Goal: Subscribe to service/newsletter

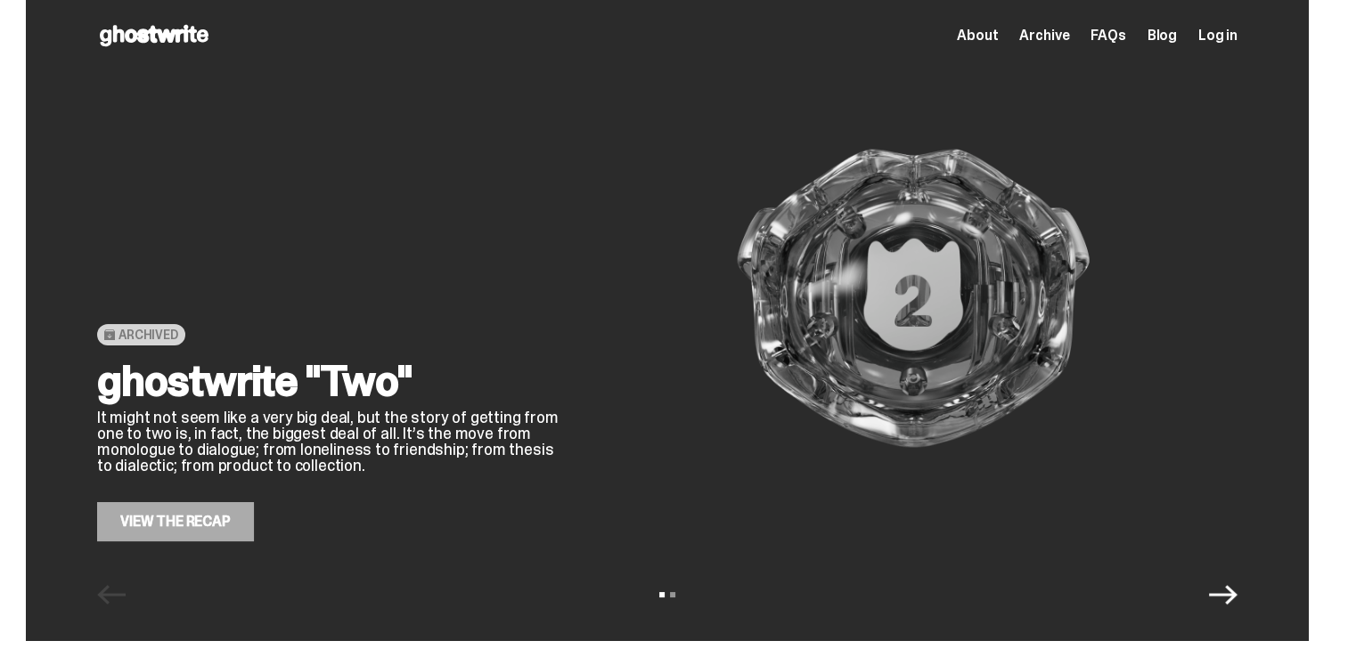
click at [1237, 600] on icon "Next" at bounding box center [1223, 595] width 29 height 29
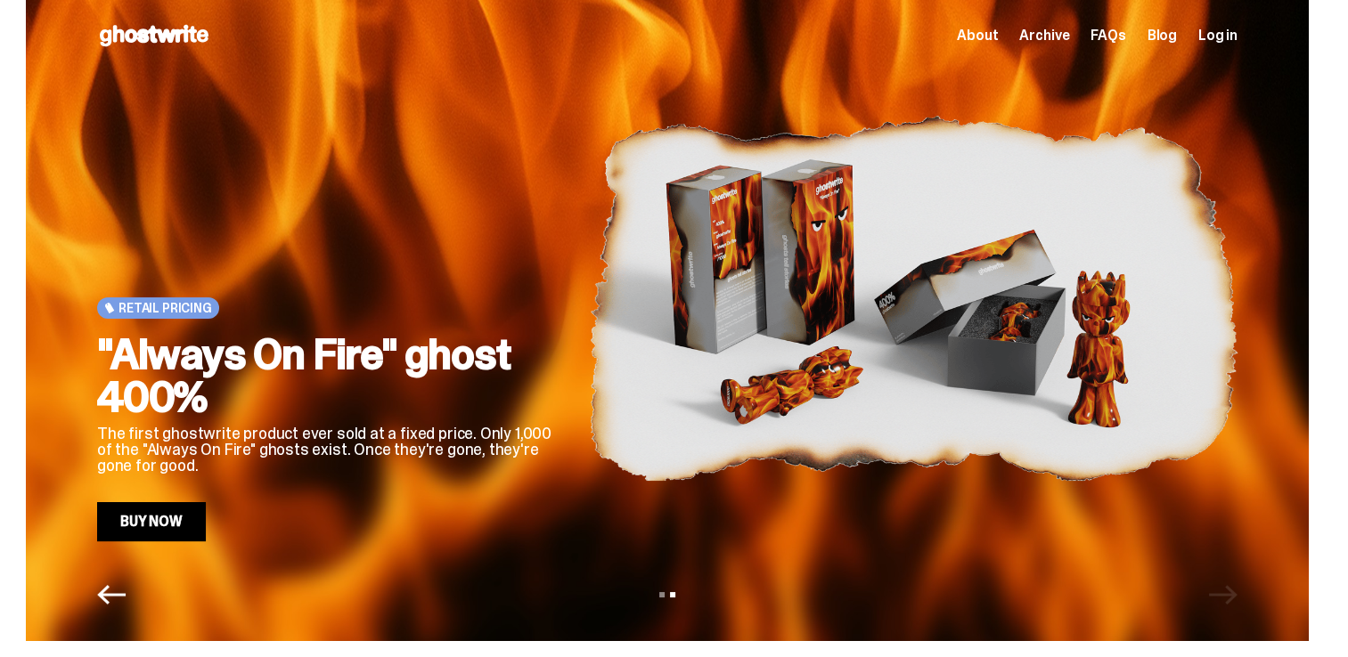
click at [1239, 600] on div "View slide 1 View slide 2" at bounding box center [667, 595] width 1283 height 29
click at [998, 41] on span "About" at bounding box center [977, 36] width 41 height 14
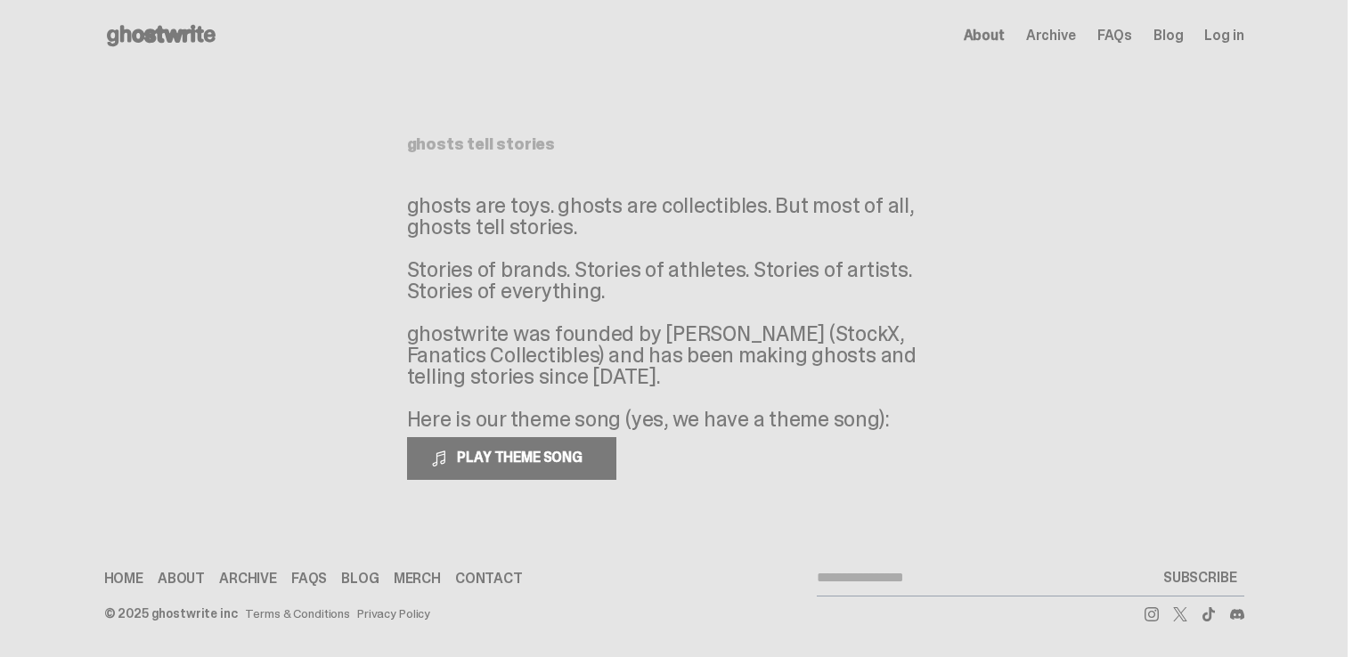
click at [842, 583] on input "email" at bounding box center [986, 578] width 339 height 36
type input "**********"
click at [1188, 576] on button "SUBSCRIBE" at bounding box center [1200, 578] width 88 height 36
click at [1071, 37] on span "Archive" at bounding box center [1051, 36] width 50 height 14
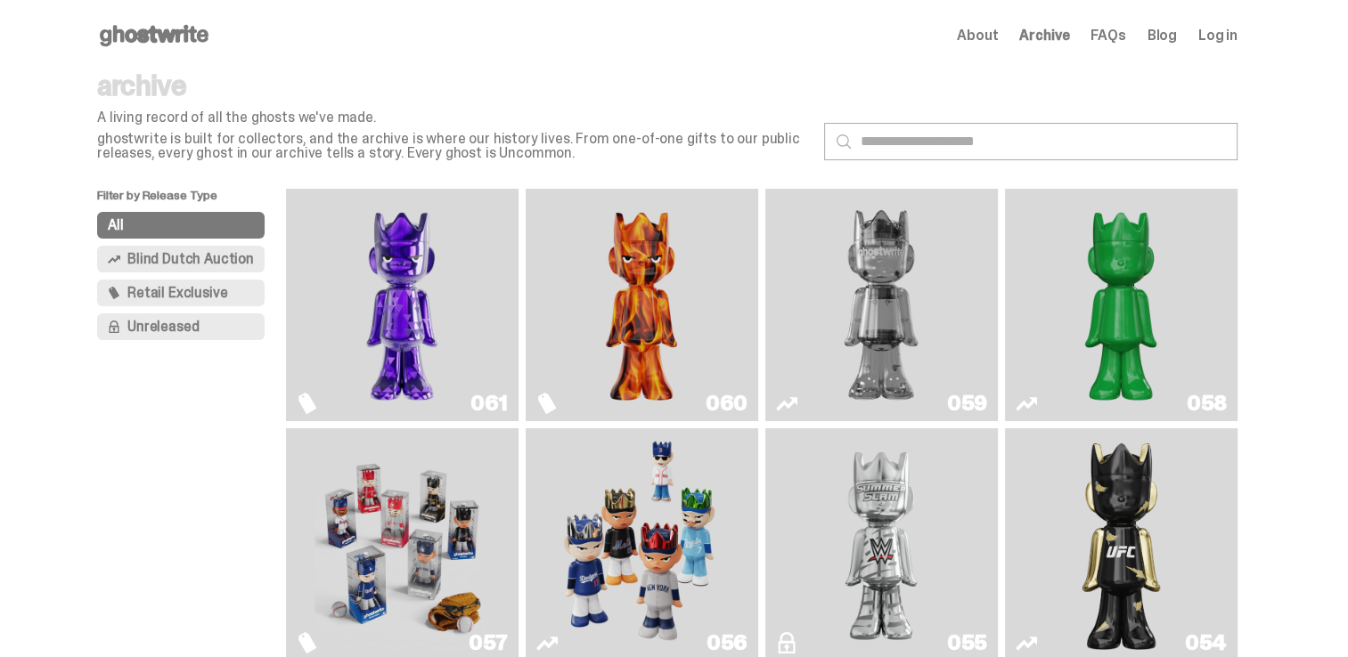
click at [1118, 38] on span "FAQs" at bounding box center [1107, 36] width 35 height 14
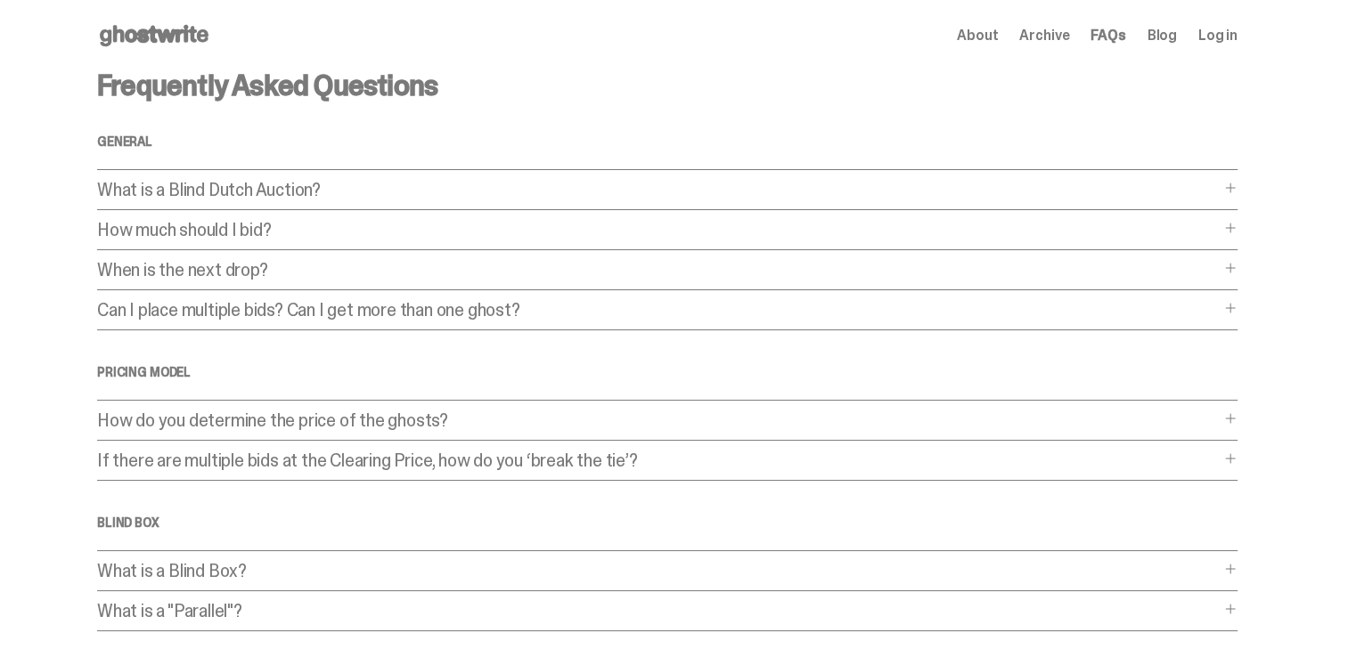
click at [1172, 35] on link "Blog" at bounding box center [1161, 36] width 29 height 14
